Goal: Book appointment/travel/reservation

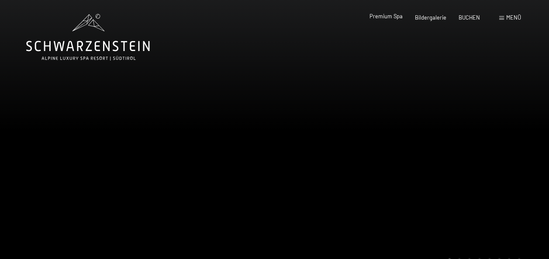
click at [386, 17] on span "Premium Spa" at bounding box center [385, 16] width 33 height 7
click at [395, 16] on span "Premium Spa" at bounding box center [385, 17] width 33 height 7
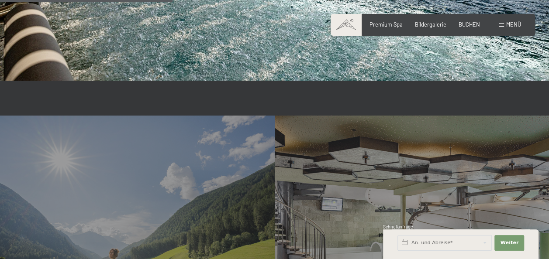
scroll to position [1265, 0]
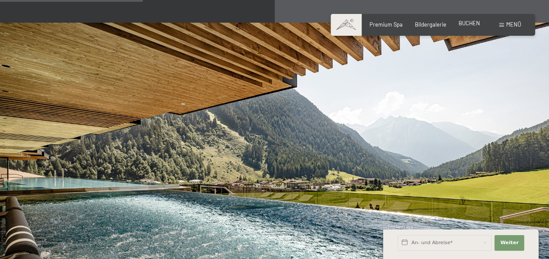
click at [465, 23] on span "BUCHEN" at bounding box center [468, 23] width 21 height 7
click at [470, 25] on span "BUCHEN" at bounding box center [468, 23] width 21 height 7
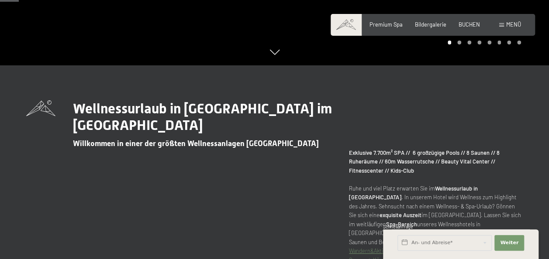
scroll to position [0, 0]
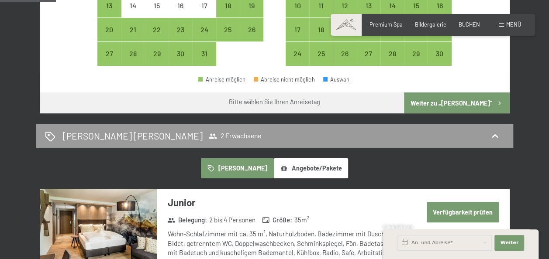
scroll to position [305, 0]
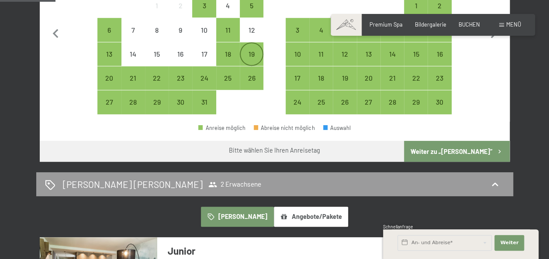
click at [255, 51] on div "19" at bounding box center [251, 62] width 22 height 22
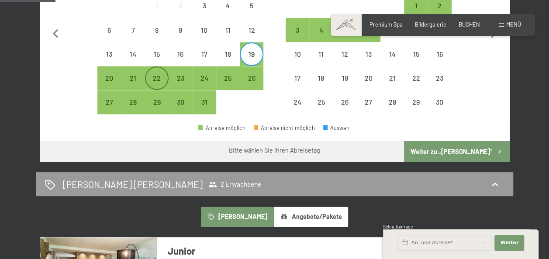
click at [155, 78] on div "22" at bounding box center [157, 86] width 22 height 22
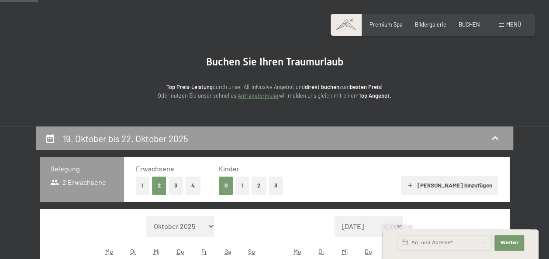
scroll to position [0, 0]
